Goal: Transaction & Acquisition: Download file/media

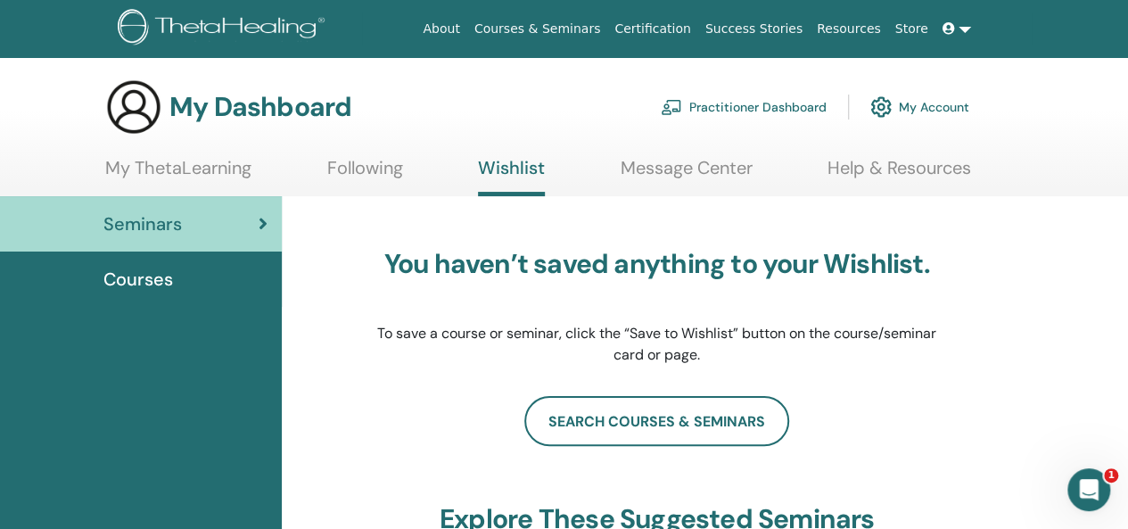
click at [163, 277] on span "Courses" at bounding box center [138, 279] width 70 height 27
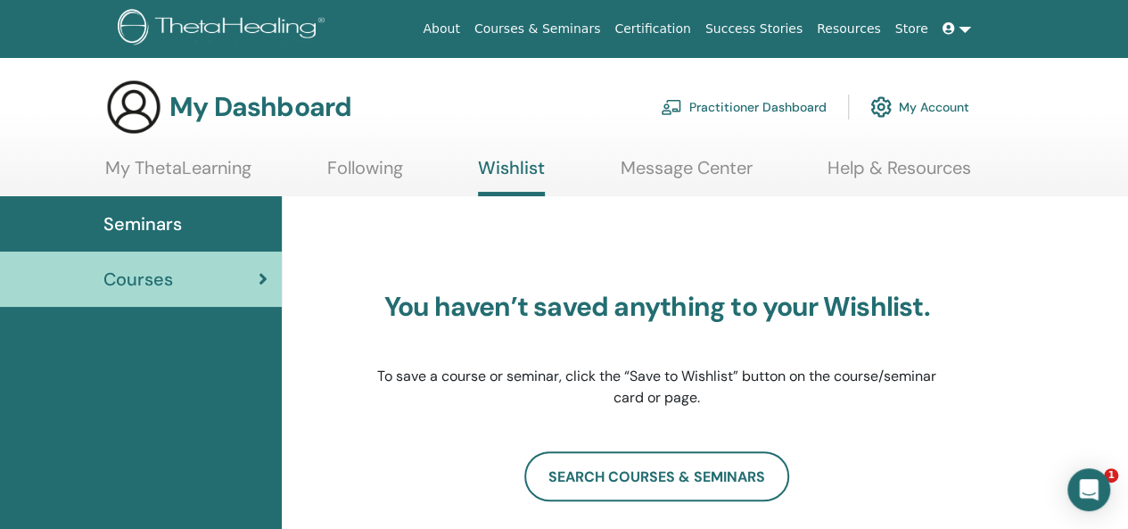
click at [153, 229] on span "Seminars" at bounding box center [142, 223] width 78 height 27
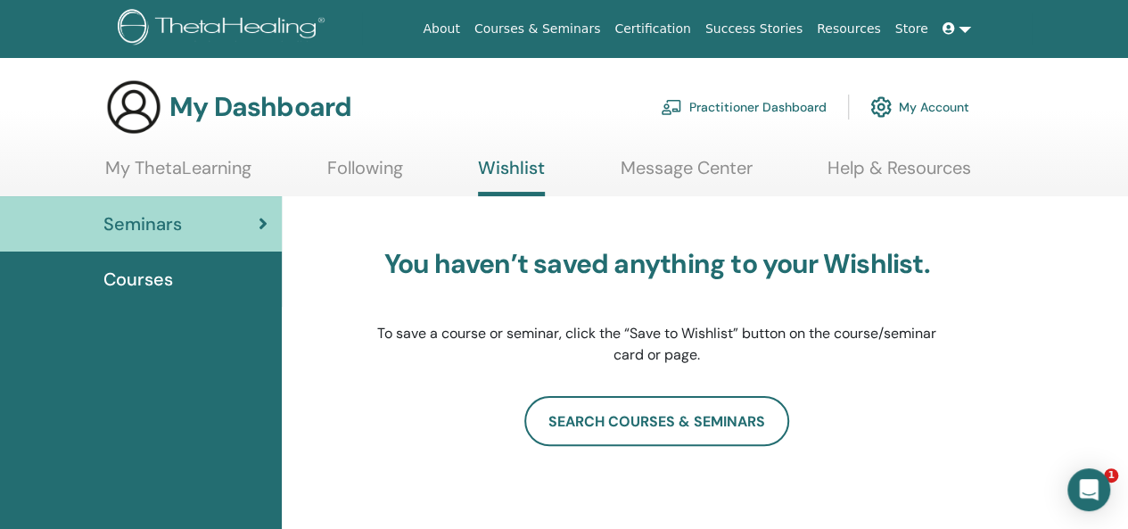
click at [949, 26] on icon at bounding box center [948, 28] width 12 height 12
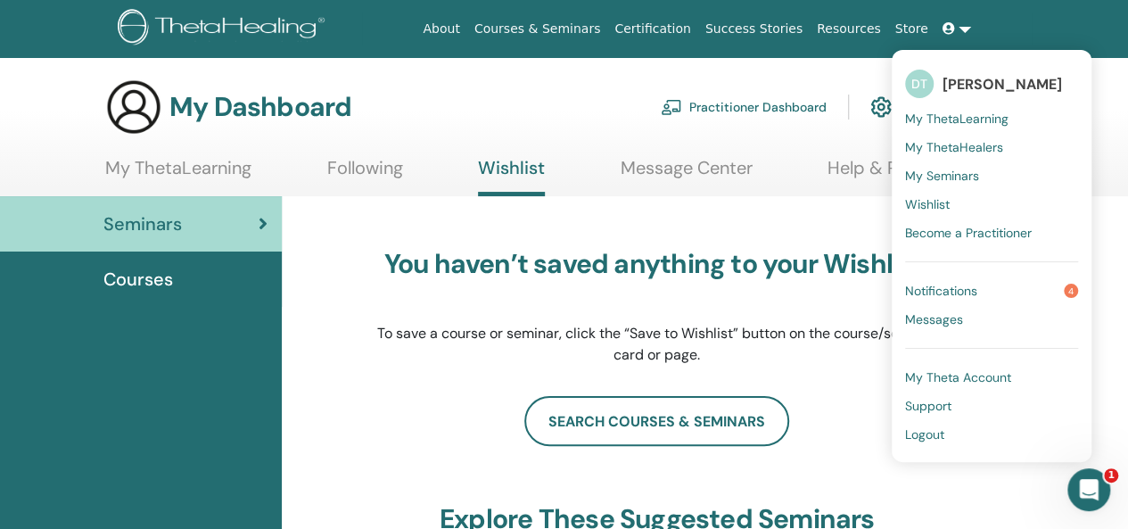
click at [180, 226] on span "Seminars" at bounding box center [142, 223] width 78 height 27
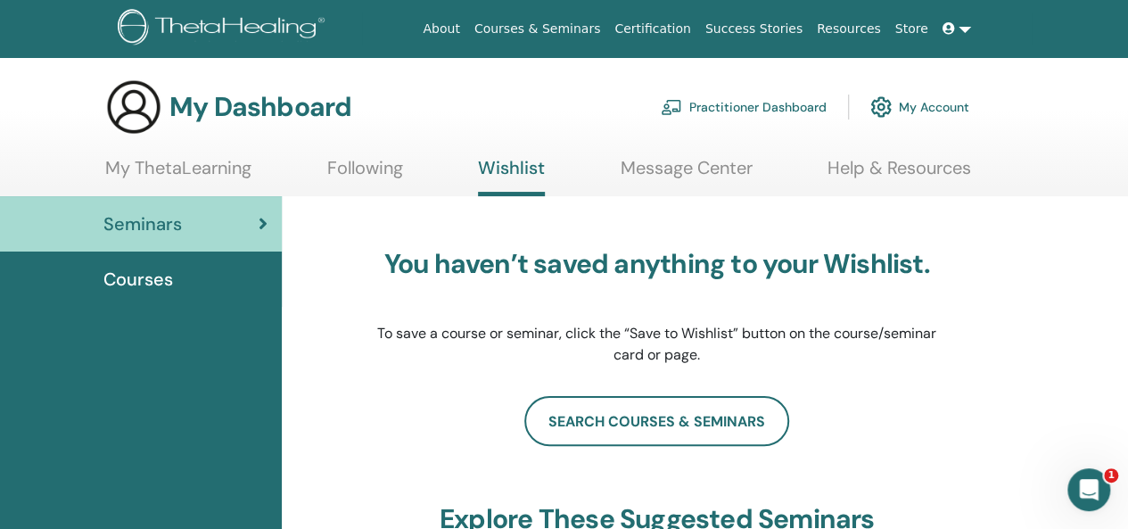
click at [688, 29] on link "Certification" at bounding box center [652, 28] width 90 height 33
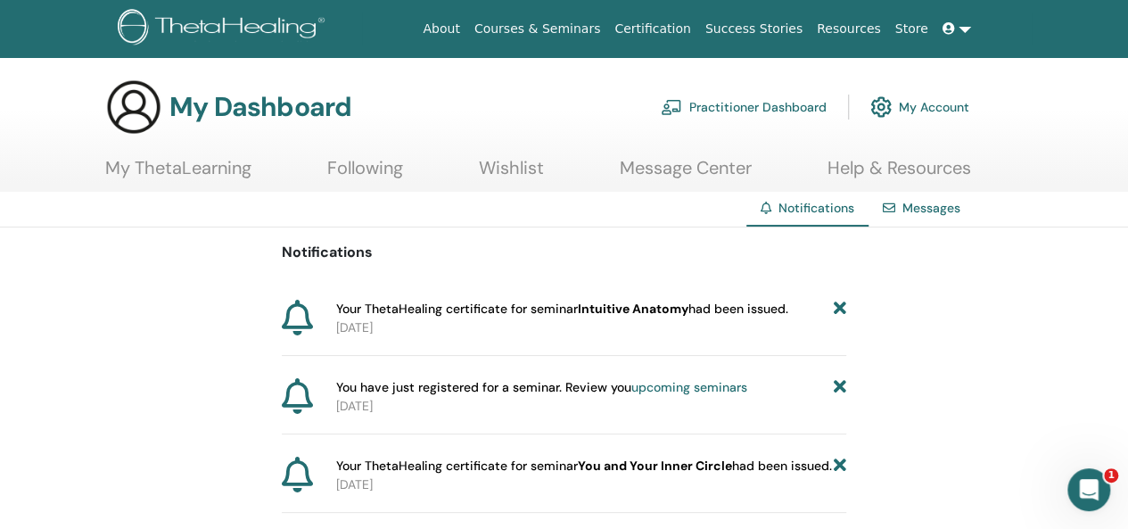
click at [959, 28] on link at bounding box center [956, 28] width 43 height 33
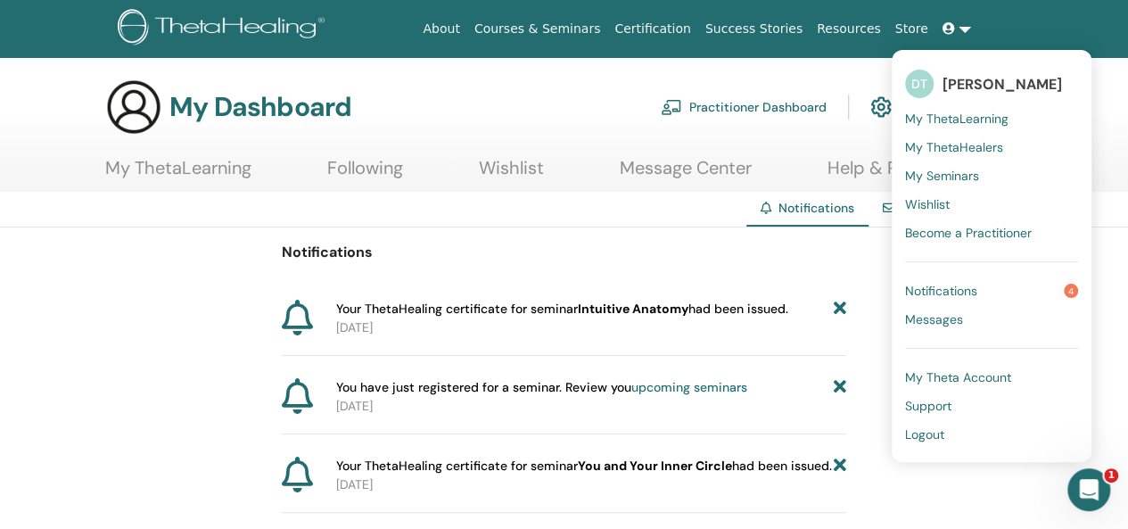
click at [950, 177] on span "My Seminars" at bounding box center [942, 176] width 74 height 16
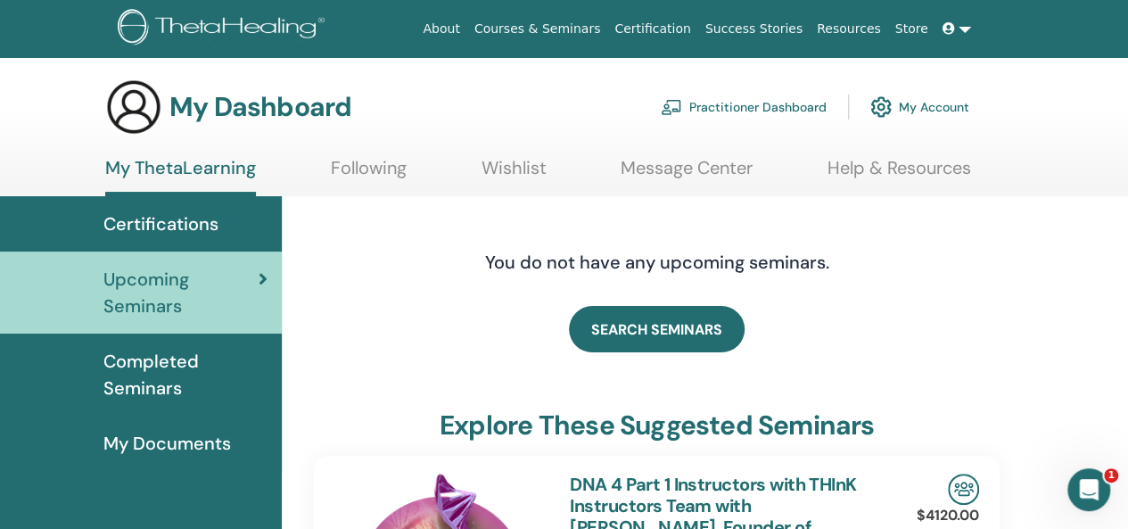
click at [163, 226] on span "Certifications" at bounding box center [160, 223] width 115 height 27
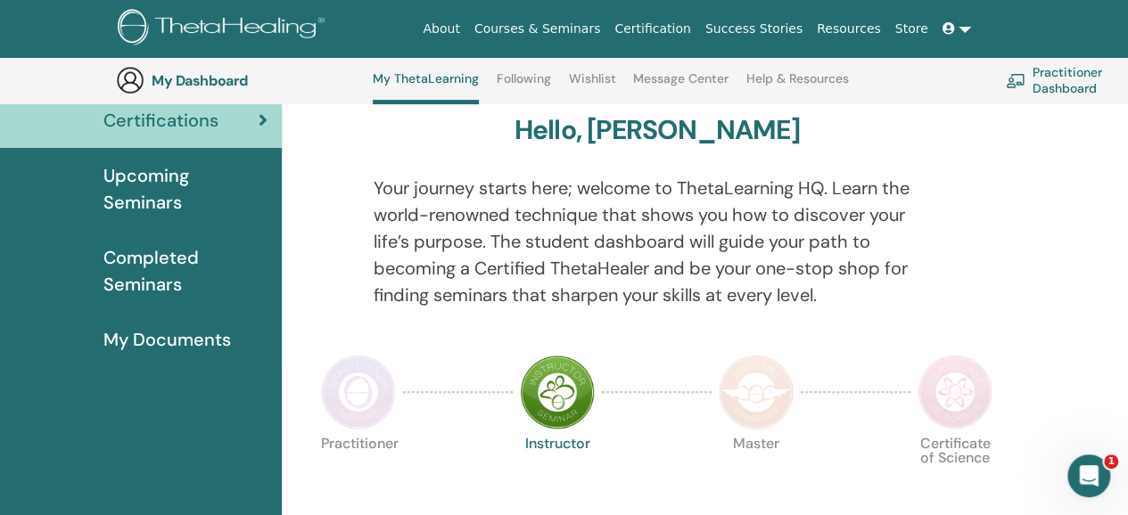
drag, startPoint x: 1138, startPoint y: 86, endPoint x: 1137, endPoint y: 104, distance: 18.7
click at [1127, 104] on html "About Courses & Seminars Certification Success Stories Resources Store DT [PERS…" at bounding box center [564, 106] width 1128 height 515
click at [159, 259] on span "Completed Seminars" at bounding box center [185, 270] width 164 height 53
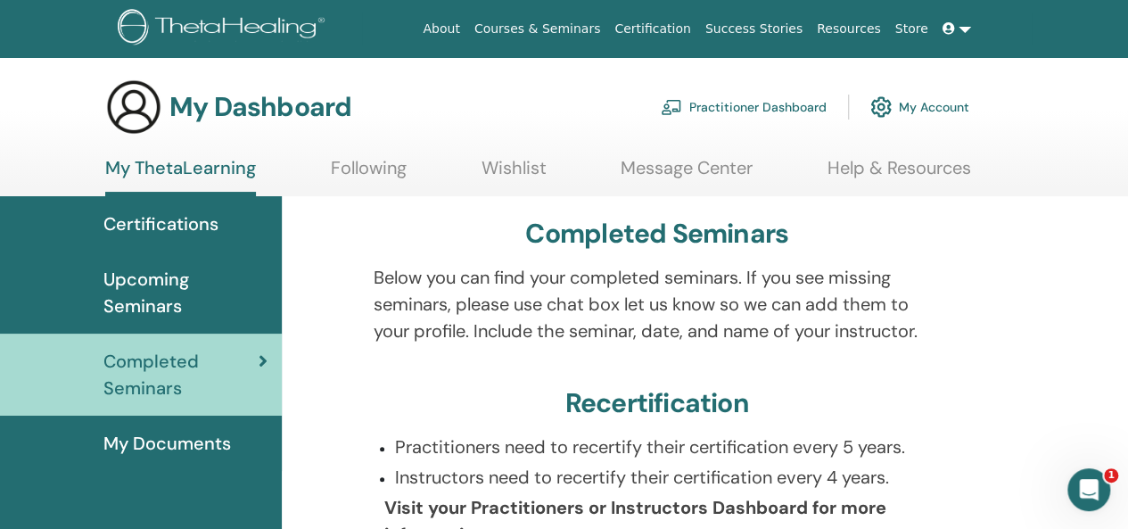
click at [478, 313] on p "Below you can find your completed seminars. If you see missing seminars, please…" at bounding box center [657, 304] width 567 height 80
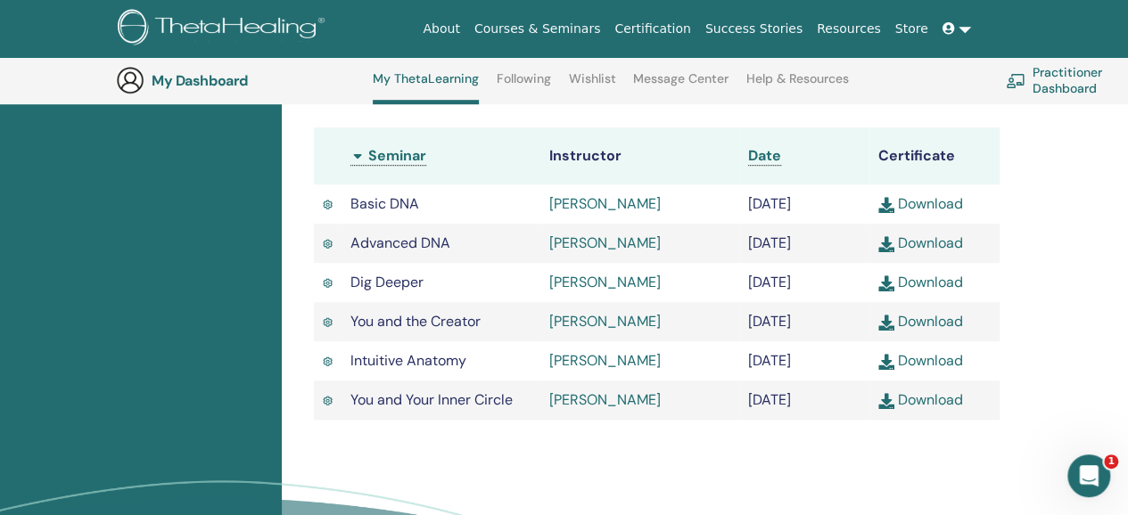
scroll to position [546, 0]
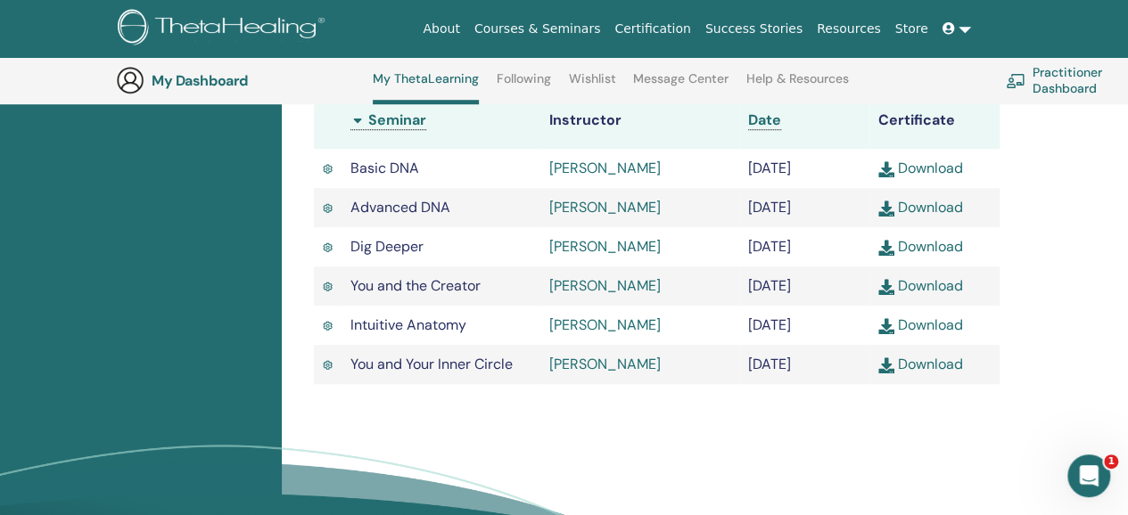
click at [933, 334] on link "Download" at bounding box center [920, 325] width 85 height 19
click at [925, 374] on link "Download" at bounding box center [920, 364] width 85 height 19
